Goal: Register for event/course

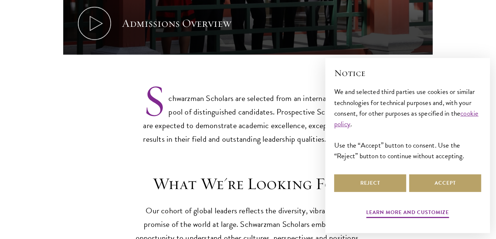
scroll to position [538, 0]
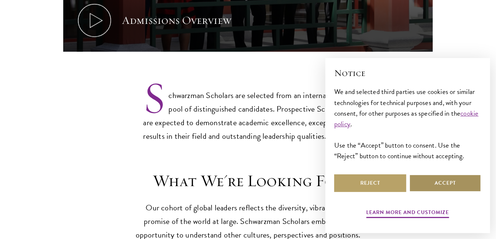
click at [420, 180] on button "Accept" at bounding box center [445, 184] width 72 height 18
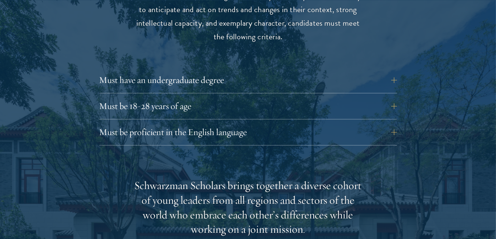
scroll to position [1007, 0]
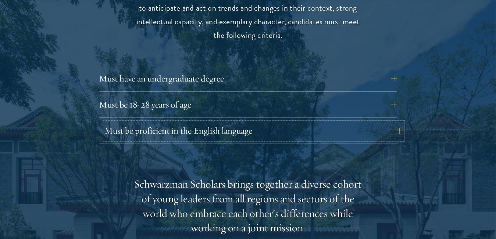
click at [399, 122] on button "Must be proficient in the English language" at bounding box center [254, 131] width 298 height 18
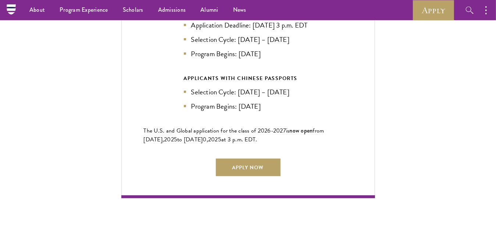
scroll to position [1848, 0]
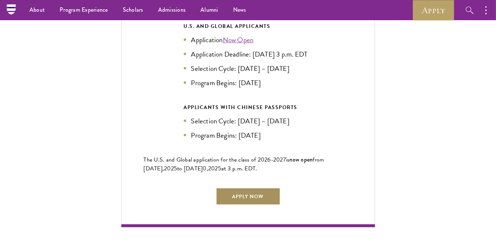
click at [250, 190] on link "Apply Now" at bounding box center [248, 197] width 65 height 18
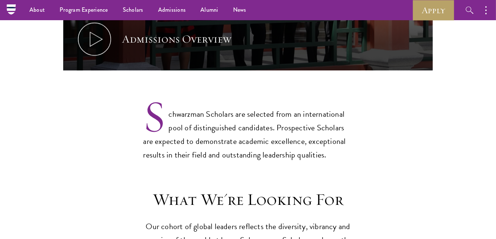
scroll to position [519, 0]
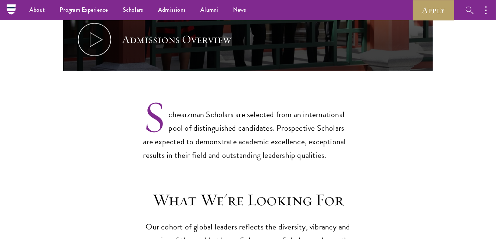
drag, startPoint x: 208, startPoint y: 118, endPoint x: 142, endPoint y: 143, distance: 71.0
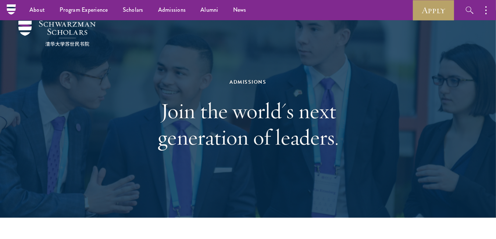
scroll to position [0, 0]
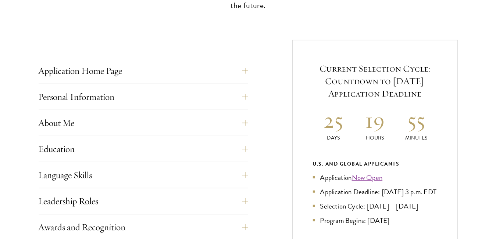
scroll to position [260, 0]
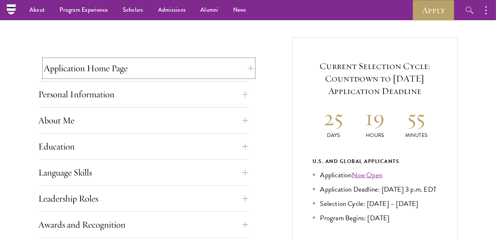
click at [245, 67] on button "Application Home Page" at bounding box center [149, 69] width 210 height 18
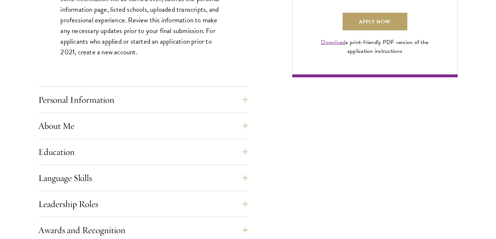
scroll to position [583, 0]
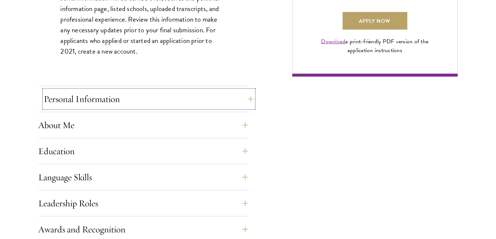
click at [242, 100] on button "Personal Information" at bounding box center [149, 99] width 210 height 18
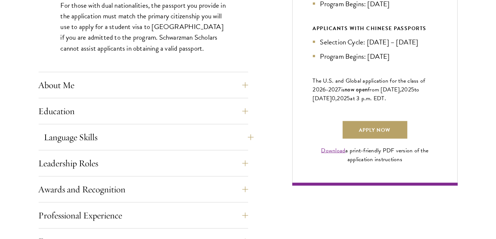
scroll to position [475, 0]
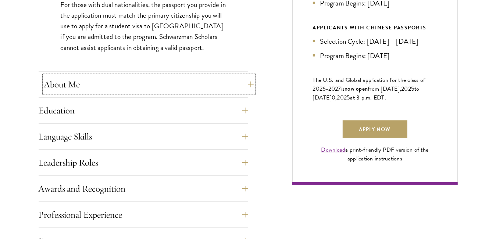
click at [239, 81] on button "About Me" at bounding box center [149, 85] width 210 height 18
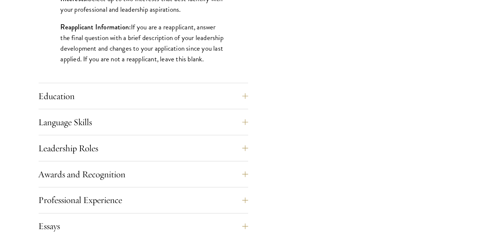
scroll to position [667, 0]
click at [244, 96] on button "Education" at bounding box center [149, 96] width 210 height 18
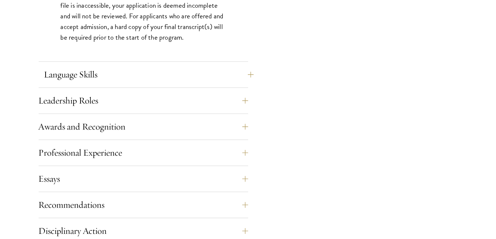
scroll to position [1224, 0]
click at [245, 73] on button "Language Skills" at bounding box center [149, 74] width 210 height 18
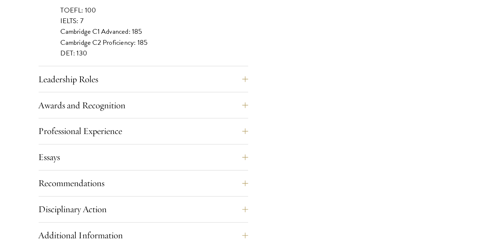
scroll to position [744, 0]
click at [250, 74] on button "Leadership Roles" at bounding box center [149, 79] width 210 height 18
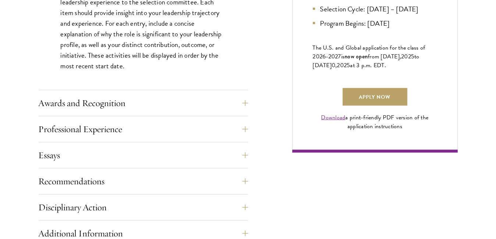
scroll to position [526, 0]
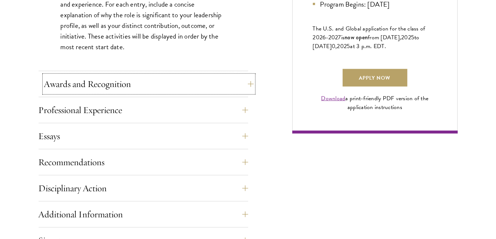
click at [244, 81] on button "Awards and Recognition" at bounding box center [149, 84] width 210 height 18
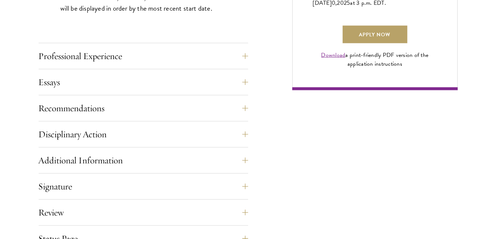
scroll to position [571, 0]
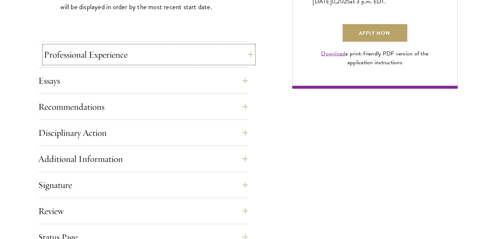
click at [247, 50] on button "Professional Experience" at bounding box center [149, 55] width 210 height 18
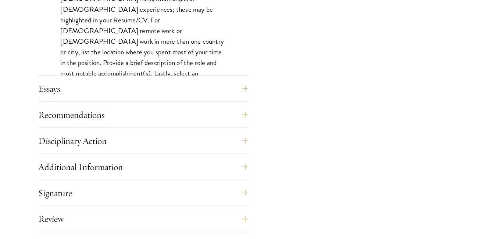
scroll to position [672, 0]
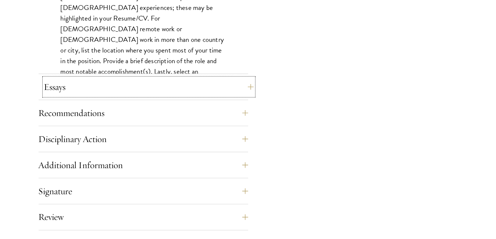
click at [247, 82] on button "Essays" at bounding box center [149, 87] width 210 height 18
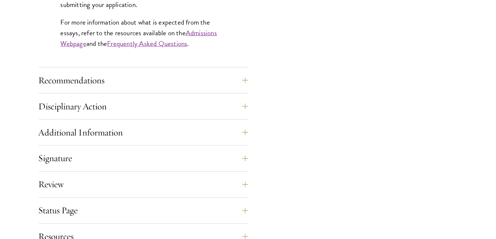
scroll to position [722, 0]
click at [247, 78] on button "Recommendations" at bounding box center [149, 80] width 210 height 18
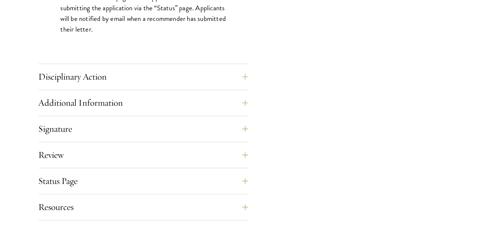
scroll to position [1118, 0]
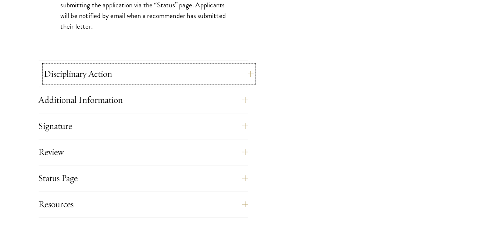
click at [246, 69] on button "Disciplinary Action" at bounding box center [149, 74] width 210 height 18
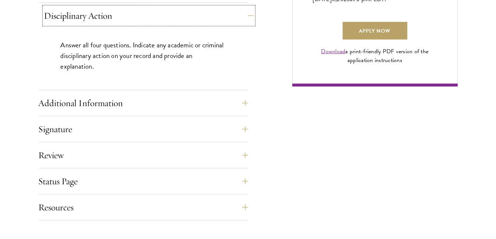
scroll to position [583, 0]
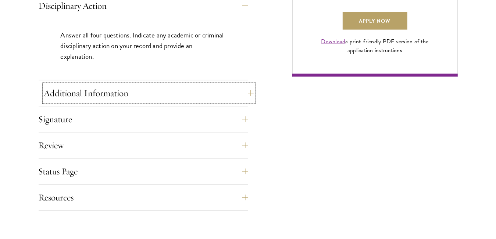
click at [245, 91] on button "Additional Information" at bounding box center [149, 94] width 210 height 18
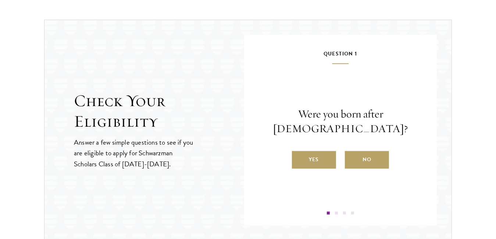
scroll to position [994, 0]
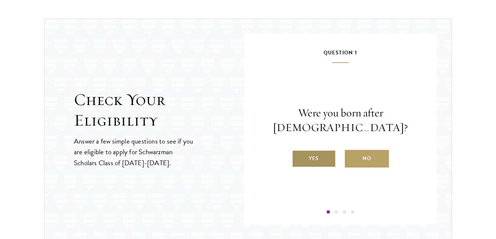
click at [309, 158] on label "Yes" at bounding box center [314, 159] width 44 height 18
click at [299, 157] on input "Yes" at bounding box center [295, 154] width 7 height 7
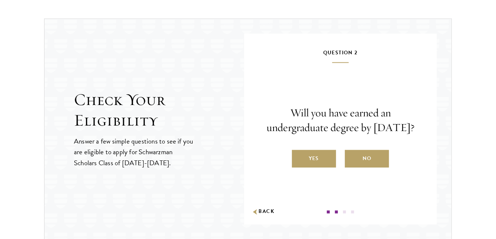
click at [309, 158] on label "Yes" at bounding box center [314, 159] width 44 height 18
click at [299, 157] on input "Yes" at bounding box center [295, 154] width 7 height 7
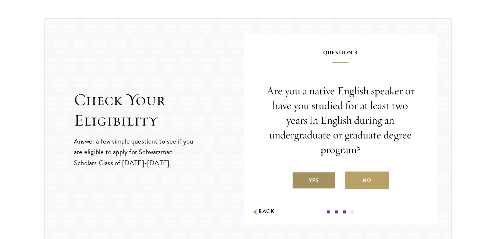
click at [309, 172] on label "Yes" at bounding box center [314, 181] width 44 height 18
click at [299, 173] on input "Yes" at bounding box center [295, 176] width 7 height 7
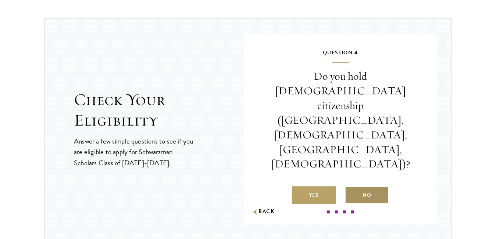
click at [364, 186] on label "No" at bounding box center [367, 195] width 44 height 18
click at [351, 187] on input "No" at bounding box center [348, 190] width 7 height 7
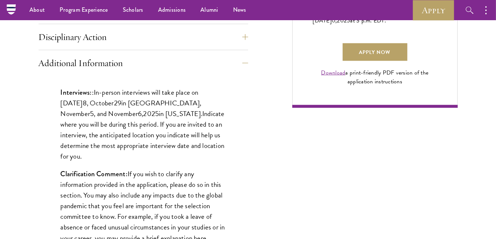
scroll to position [551, 0]
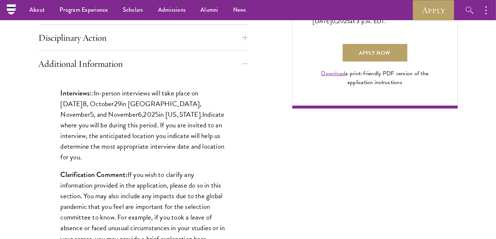
click at [183, 174] on p "Clarification Comment: If you wish to clarify any information provided in the a…" at bounding box center [143, 206] width 165 height 75
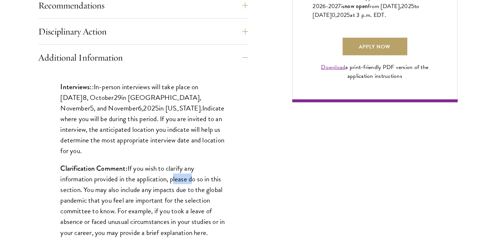
scroll to position [560, 0]
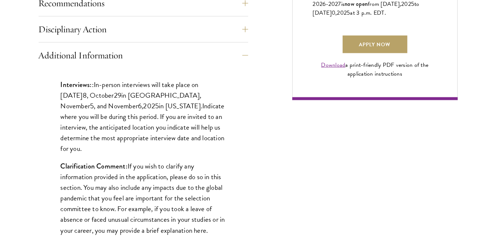
click at [251, 147] on div "Application Home Page The online application form must be completed in English.…" at bounding box center [248, 73] width 419 height 671
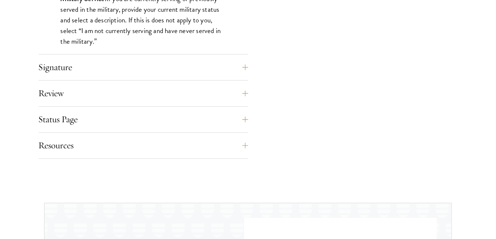
scroll to position [810, 0]
click at [232, 65] on button "Signature" at bounding box center [149, 67] width 210 height 18
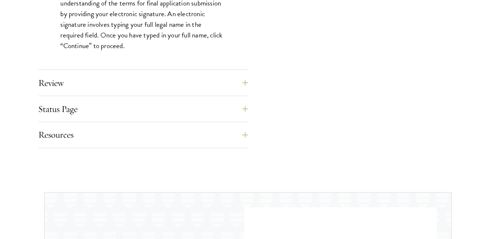
scroll to position [744, 0]
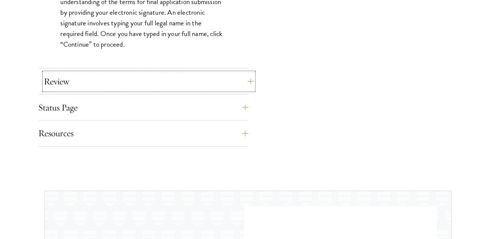
click at [246, 76] on button "Review" at bounding box center [149, 82] width 210 height 18
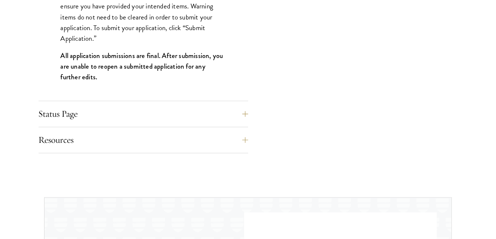
scroll to position [819, 0]
click at [247, 110] on button "Status Page" at bounding box center [149, 114] width 210 height 18
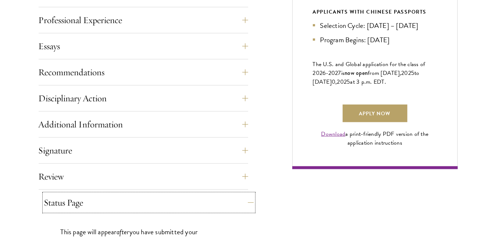
scroll to position [492, 0]
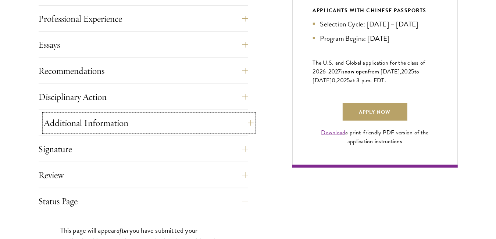
click at [249, 116] on button "Additional Information" at bounding box center [149, 123] width 210 height 18
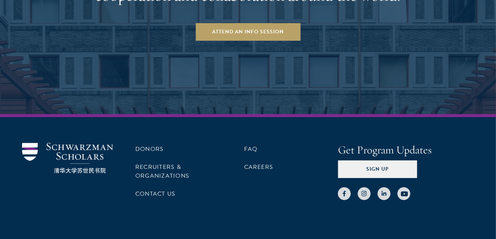
scroll to position [1729, 0]
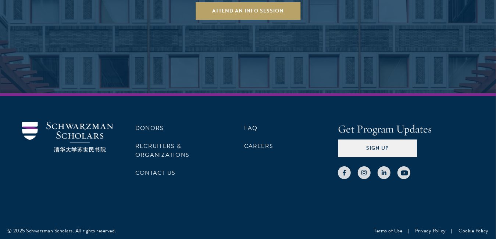
click at [218, 162] on div "Donors Recruiters & Organizations Contact Us FAQ Careers" at bounding box center [225, 150] width 181 height 57
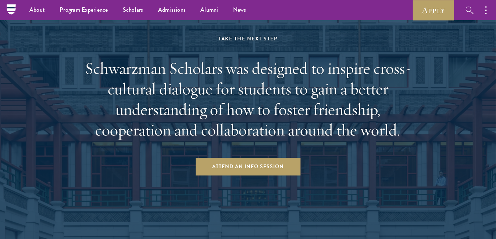
scroll to position [1569, 0]
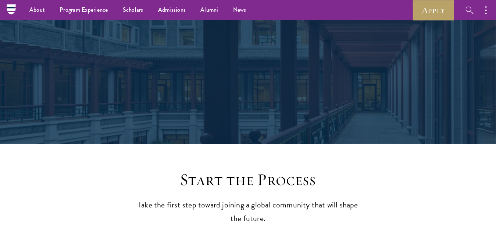
scroll to position [35, 0]
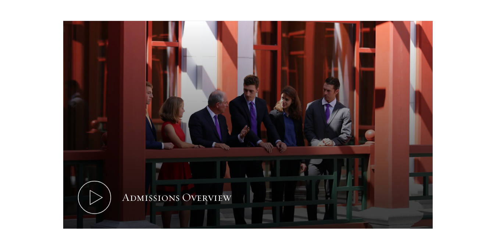
scroll to position [362, 0]
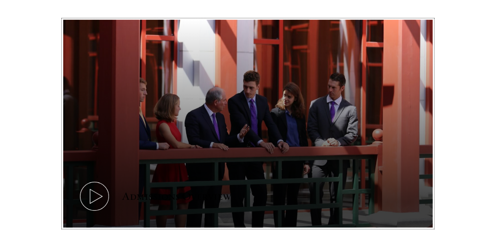
click at [95, 180] on icon at bounding box center [94, 196] width 33 height 33
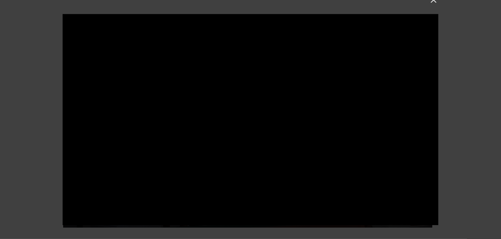
click at [462, 59] on div at bounding box center [250, 119] width 501 height 239
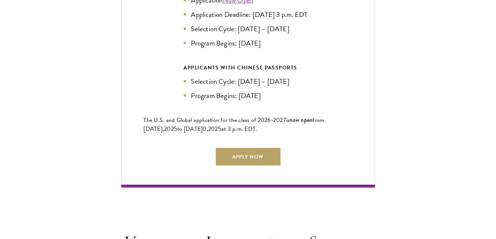
scroll to position [1695, 0]
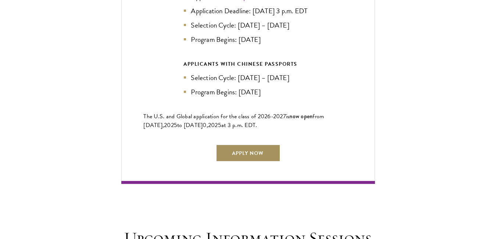
click at [254, 153] on link "Apply Now" at bounding box center [248, 153] width 65 height 18
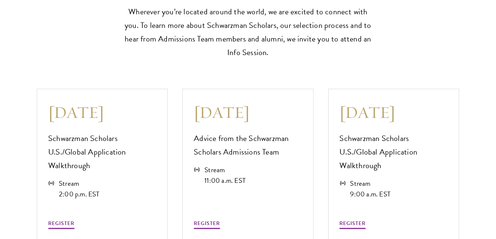
scroll to position [1950, 0]
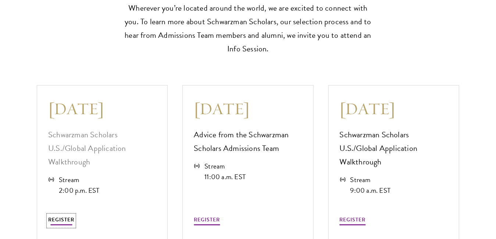
click at [60, 215] on button "REGISTER" at bounding box center [61, 220] width 26 height 11
